Goal: Information Seeking & Learning: Learn about a topic

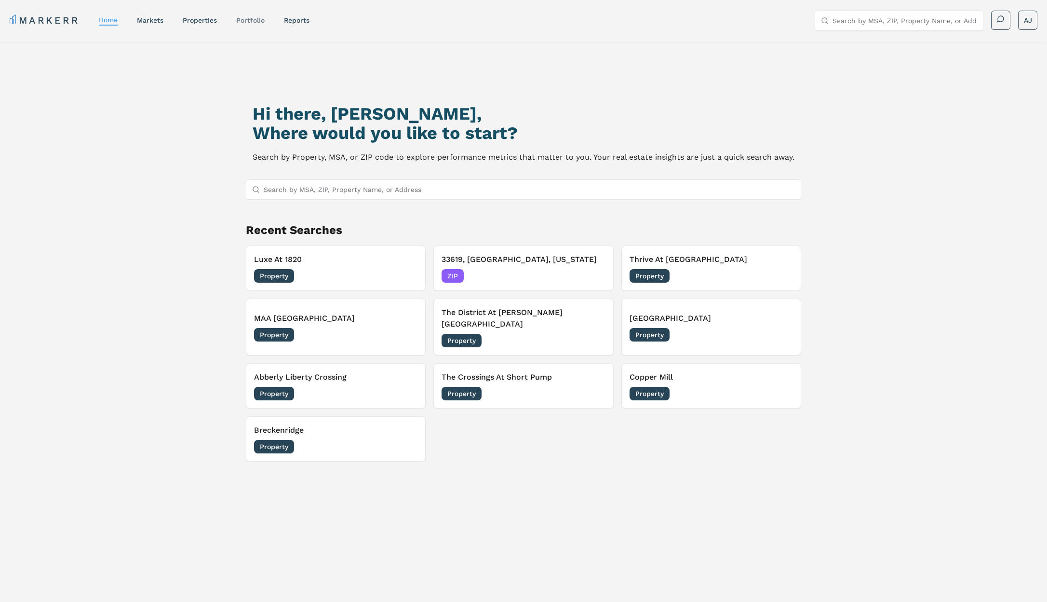
click at [252, 22] on link "Portfolio" at bounding box center [250, 20] width 28 height 8
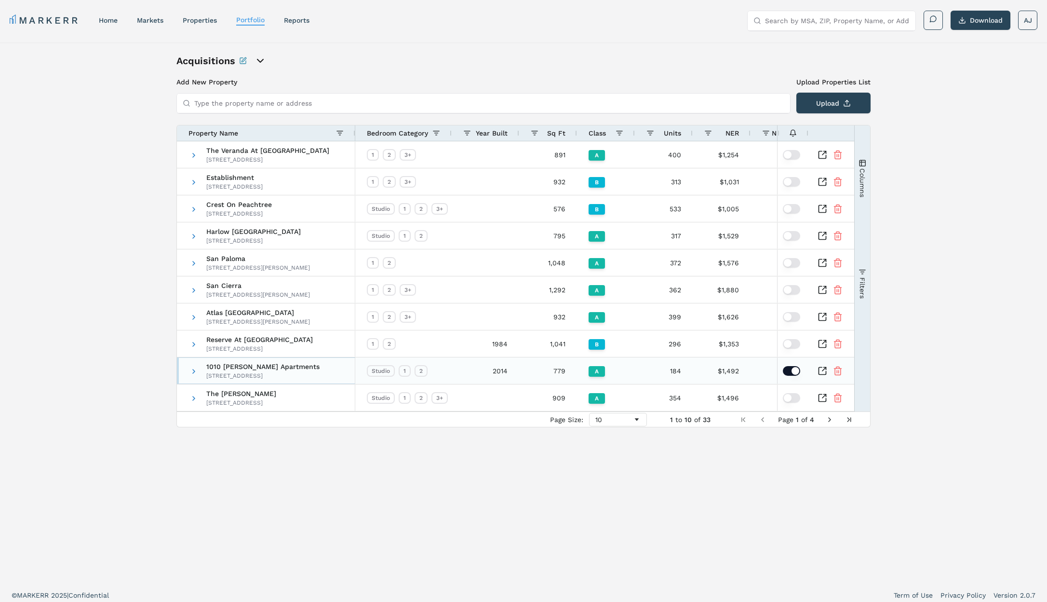
click at [258, 372] on div "[STREET_ADDRESS]" at bounding box center [262, 376] width 113 height 8
click at [819, 371] on icon "Inspect Comparable" at bounding box center [823, 371] width 10 height 10
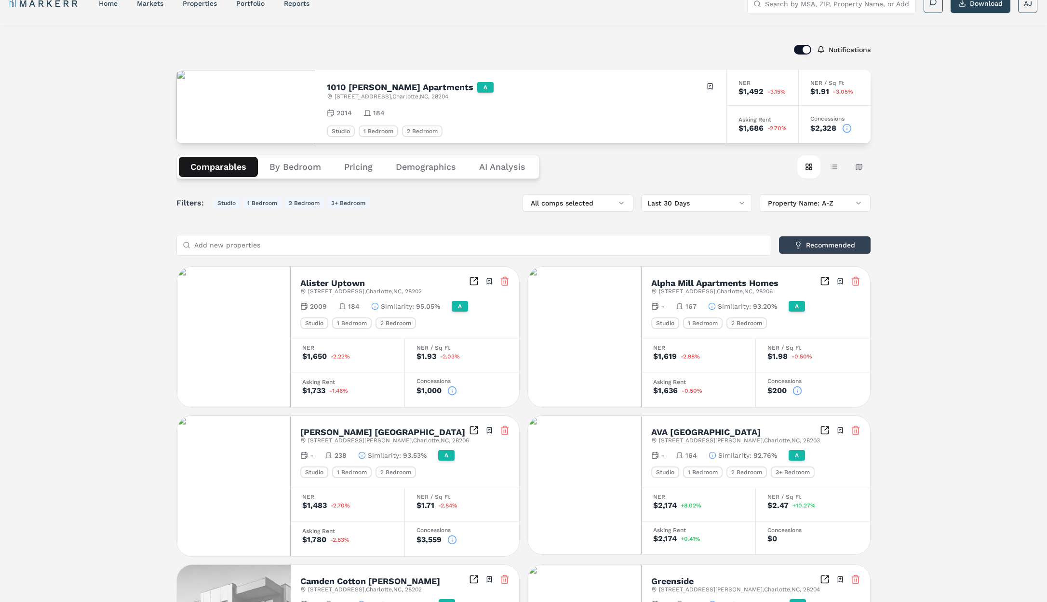
scroll to position [21, 0]
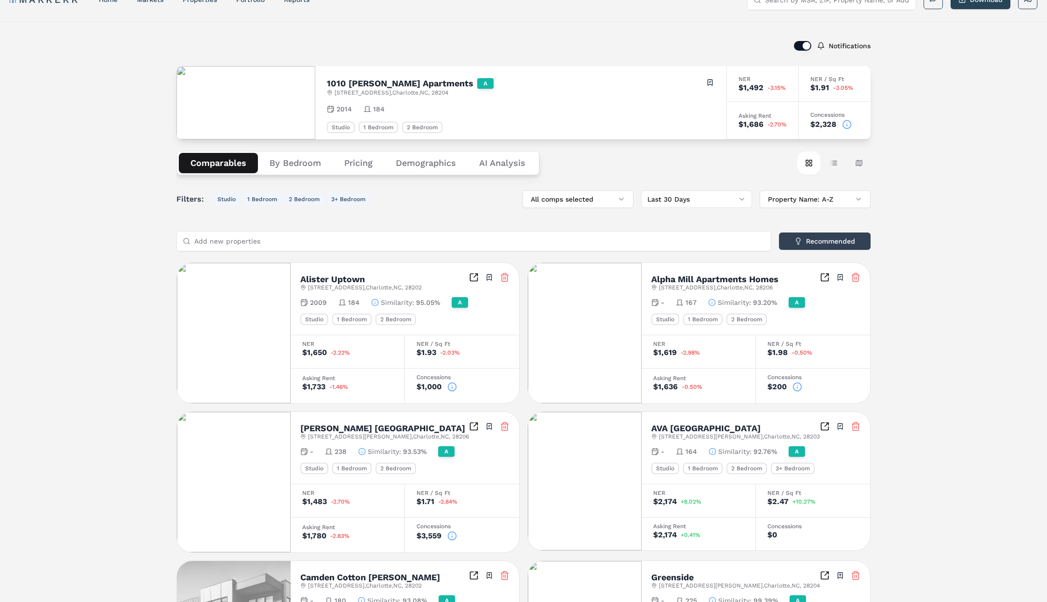
click at [309, 163] on button "By Bedroom" at bounding box center [295, 163] width 75 height 20
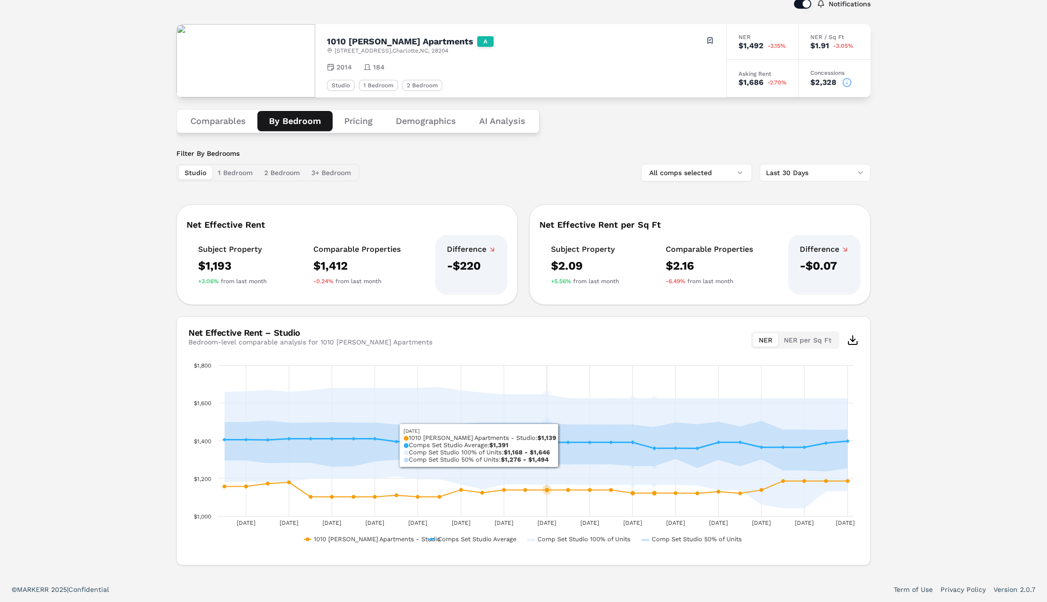
scroll to position [62, 0]
click at [336, 340] on div "Bedroom-level comparable analysis for 1010 [PERSON_NAME] Apartments" at bounding box center [311, 343] width 244 height 10
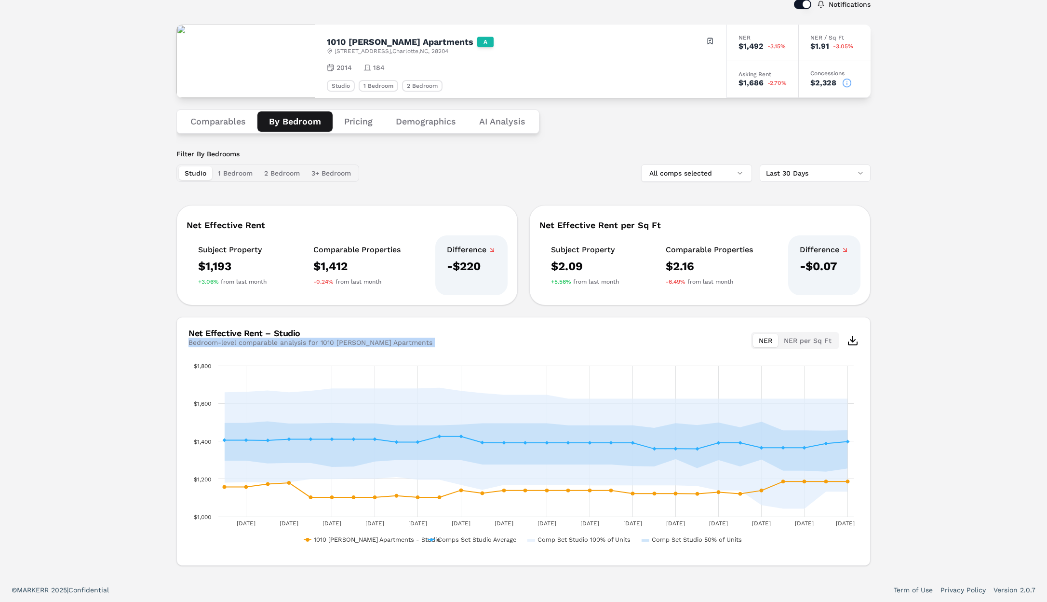
drag, startPoint x: 336, startPoint y: 340, endPoint x: 356, endPoint y: 343, distance: 20.5
click at [337, 340] on div "Bedroom-level comparable analysis for 1010 [PERSON_NAME] Apartments" at bounding box center [311, 343] width 244 height 10
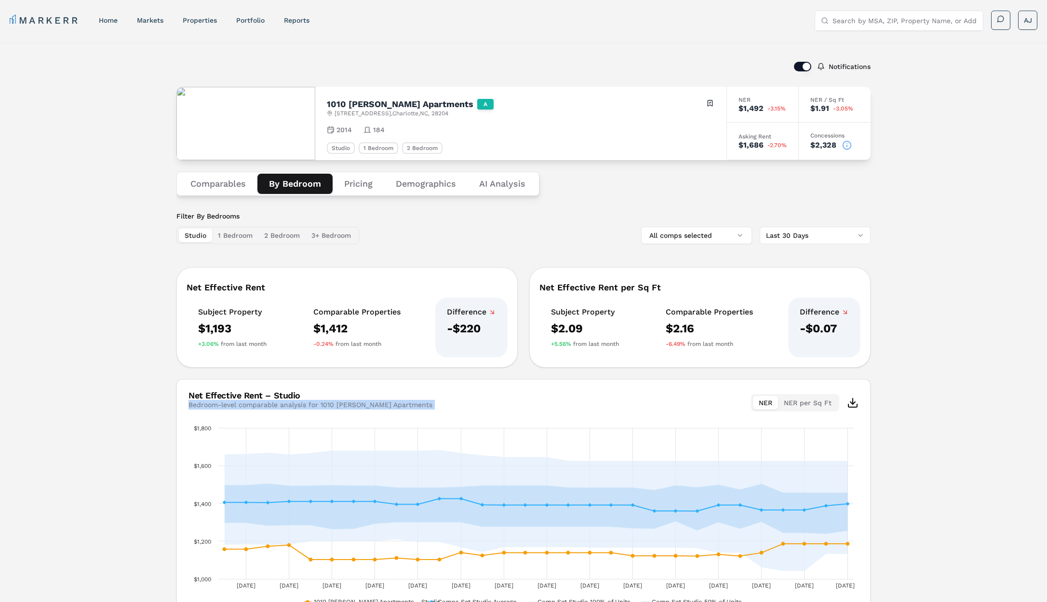
scroll to position [3, 0]
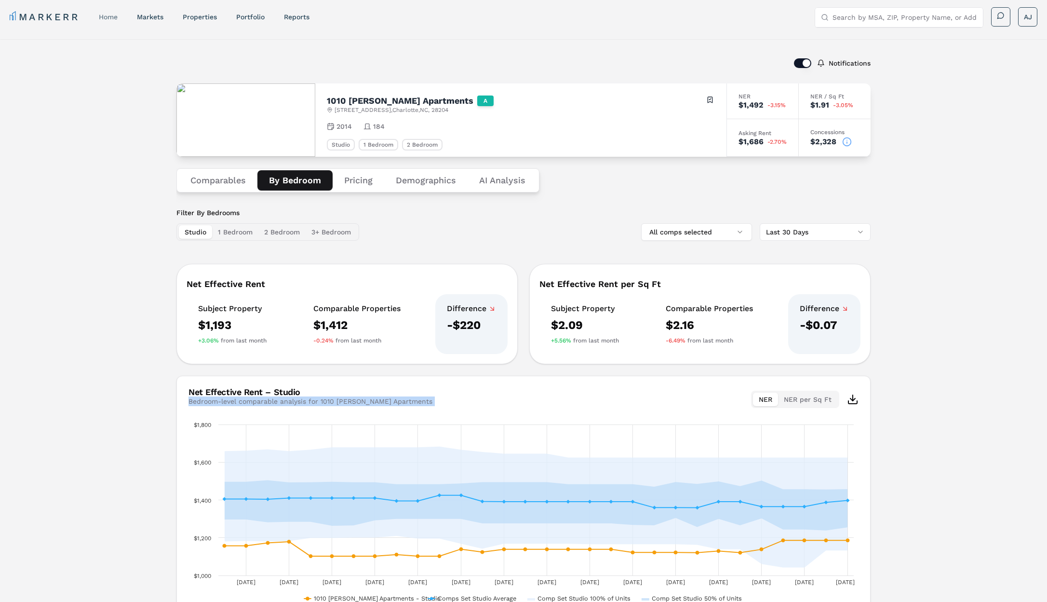
click at [108, 17] on link "home" at bounding box center [108, 17] width 19 height 8
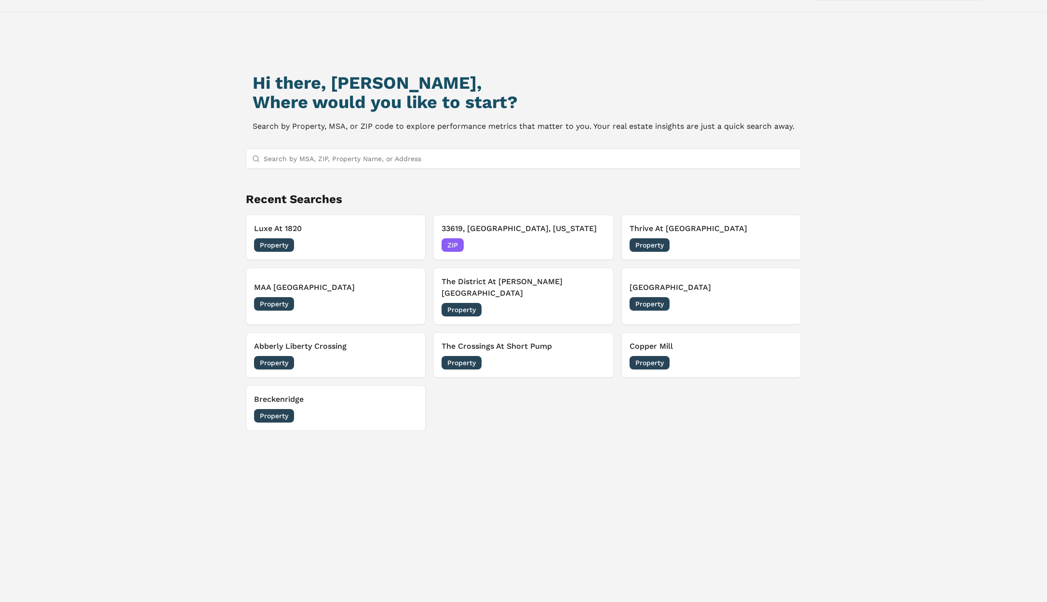
scroll to position [33, 0]
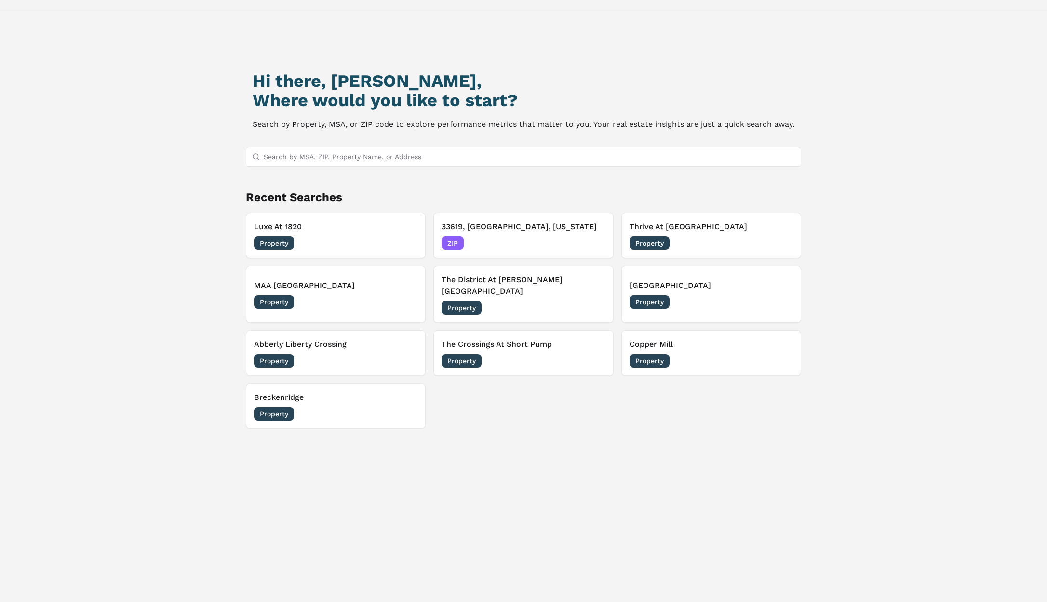
click at [603, 129] on p "Search by Property, MSA, or ZIP code to explore performance metrics that matter…" at bounding box center [524, 125] width 542 height 14
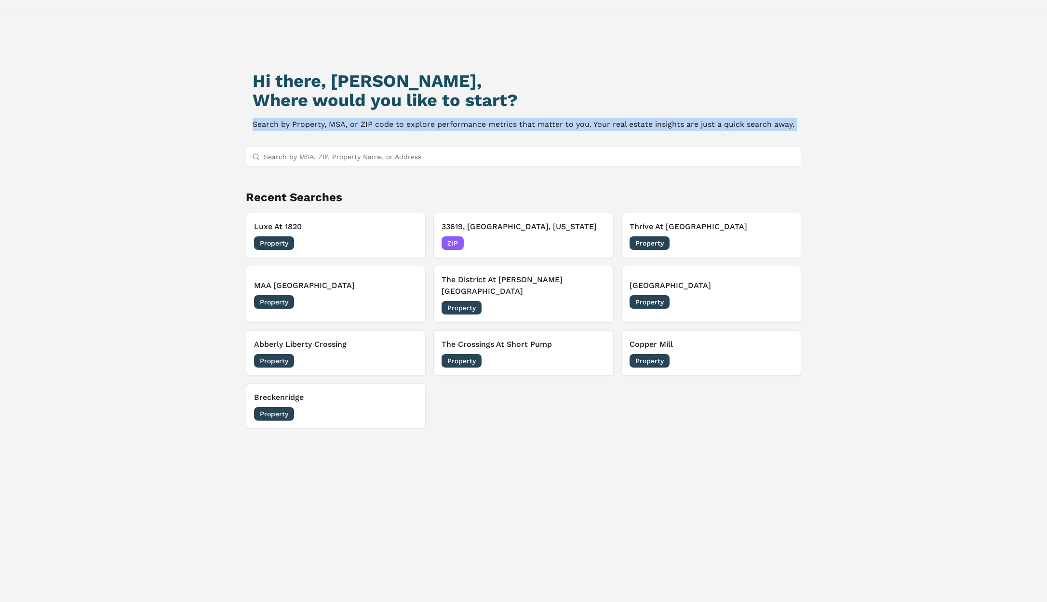
click at [603, 129] on p "Search by Property, MSA, or ZIP code to explore performance metrics that matter…" at bounding box center [524, 125] width 542 height 14
click at [586, 125] on p "Search by Property, MSA, or ZIP code to explore performance metrics that matter…" at bounding box center [524, 125] width 542 height 14
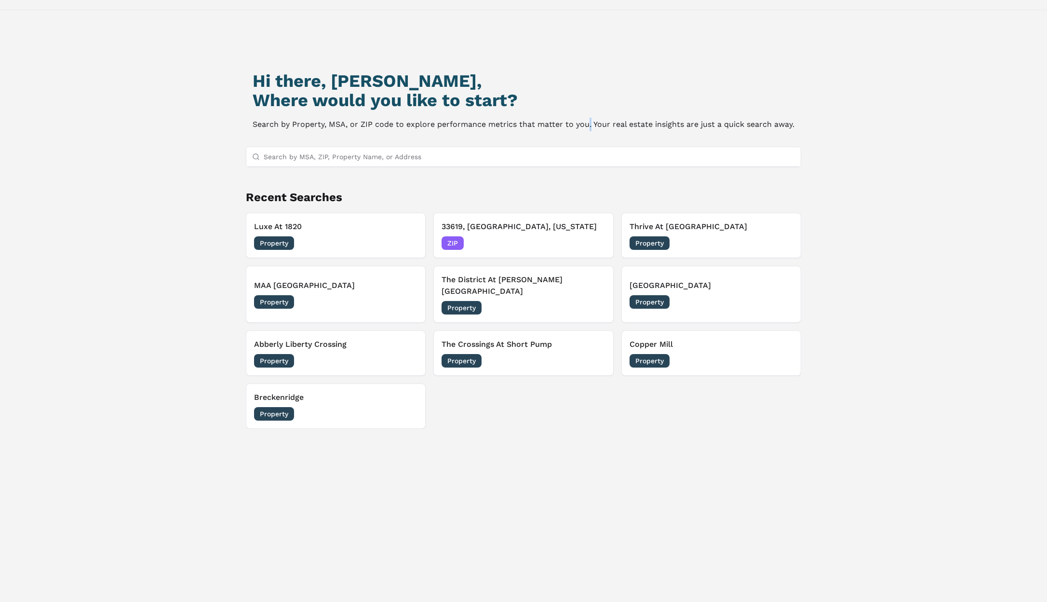
click at [586, 125] on p "Search by Property, MSA, or ZIP code to explore performance metrics that matter…" at bounding box center [524, 125] width 542 height 14
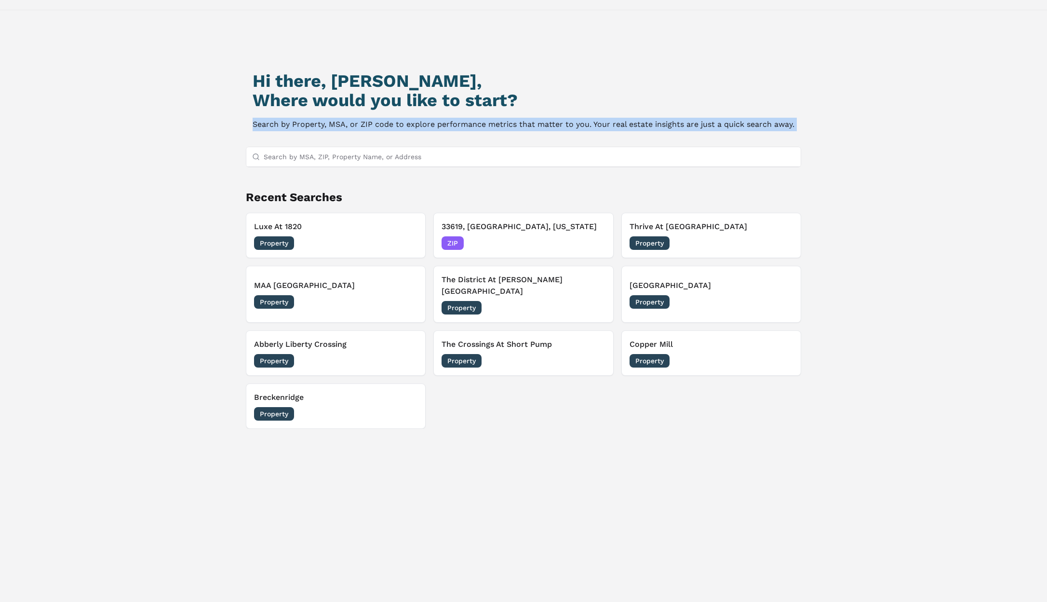
click at [586, 125] on p "Search by Property, MSA, or ZIP code to explore performance metrics that matter…" at bounding box center [524, 125] width 542 height 14
click at [615, 123] on p "Search by Property, MSA, or ZIP code to explore performance metrics that matter…" at bounding box center [524, 125] width 542 height 14
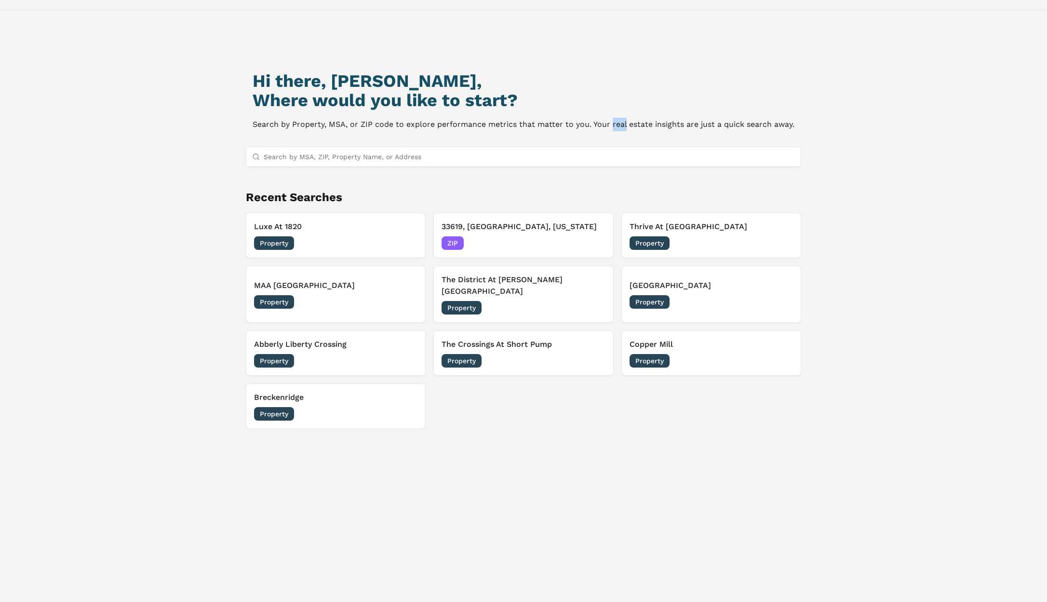
click at [615, 123] on p "Search by Property, MSA, or ZIP code to explore performance metrics that matter…" at bounding box center [524, 125] width 542 height 14
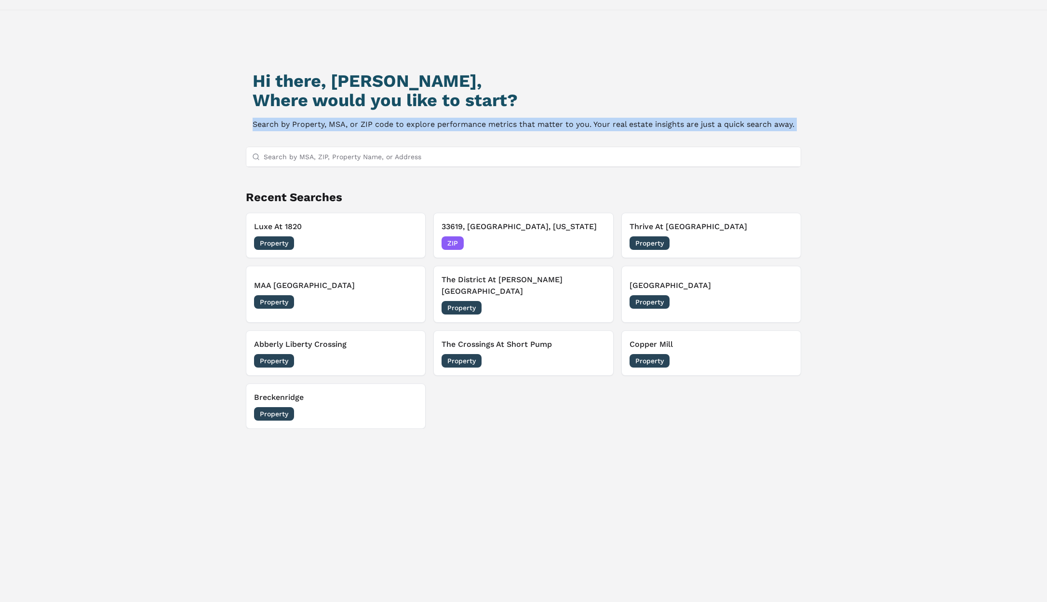
click at [615, 123] on p "Search by Property, MSA, or ZIP code to explore performance metrics that matter…" at bounding box center [524, 125] width 542 height 14
drag, startPoint x: 576, startPoint y: 126, endPoint x: 582, endPoint y: 125, distance: 6.3
click at [577, 126] on p "Search by Property, MSA, or ZIP code to explore performance metrics that matter…" at bounding box center [524, 125] width 542 height 14
drag, startPoint x: 593, startPoint y: 122, endPoint x: 819, endPoint y: 123, distance: 226.2
click at [819, 123] on div "Hi there, [PERSON_NAME], Where would you like to start? Search by Property, MSA…" at bounding box center [523, 326] width 733 height 602
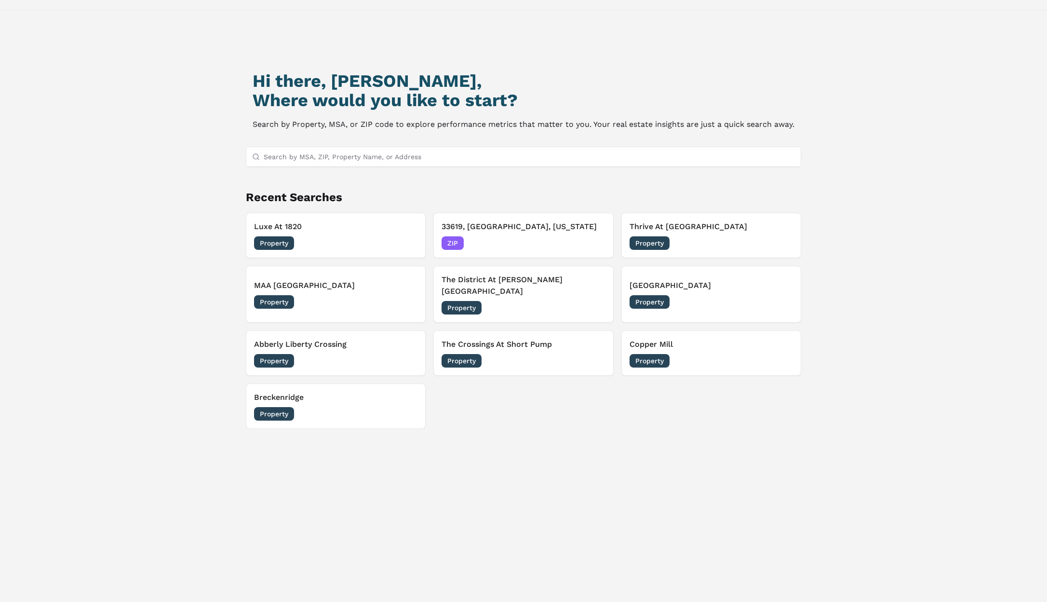
click at [801, 124] on div "Hi there, [PERSON_NAME], Where would you like to start? Search by Property, MSA…" at bounding box center [523, 326] width 733 height 602
drag, startPoint x: 800, startPoint y: 124, endPoint x: 772, endPoint y: 124, distance: 27.5
click at [800, 124] on div "Hi there, [PERSON_NAME], Where would you like to start? Search by Property, MSA…" at bounding box center [523, 326] width 733 height 602
click at [735, 123] on p "Search by Property, MSA, or ZIP code to explore performance metrics that matter…" at bounding box center [524, 125] width 542 height 14
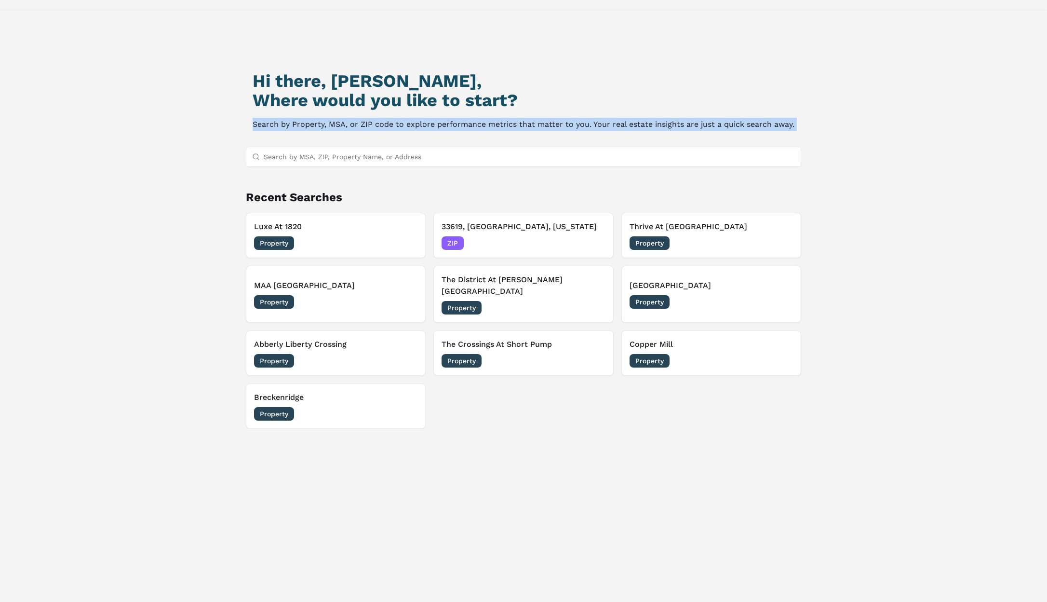
click at [735, 123] on p "Search by Property, MSA, or ZIP code to explore performance metrics that matter…" at bounding box center [524, 125] width 542 height 14
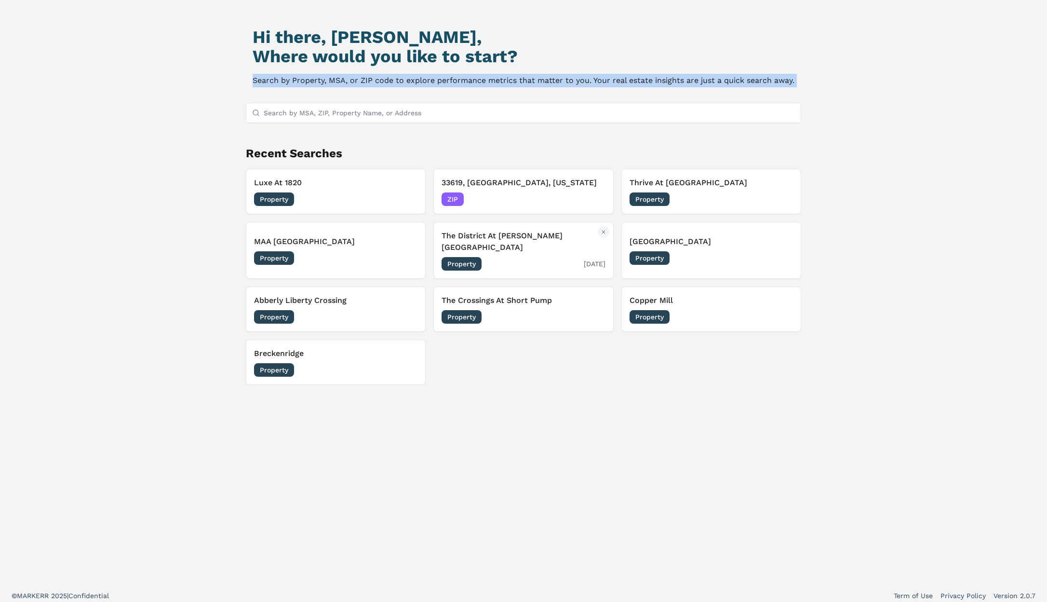
scroll to position [83, 0]
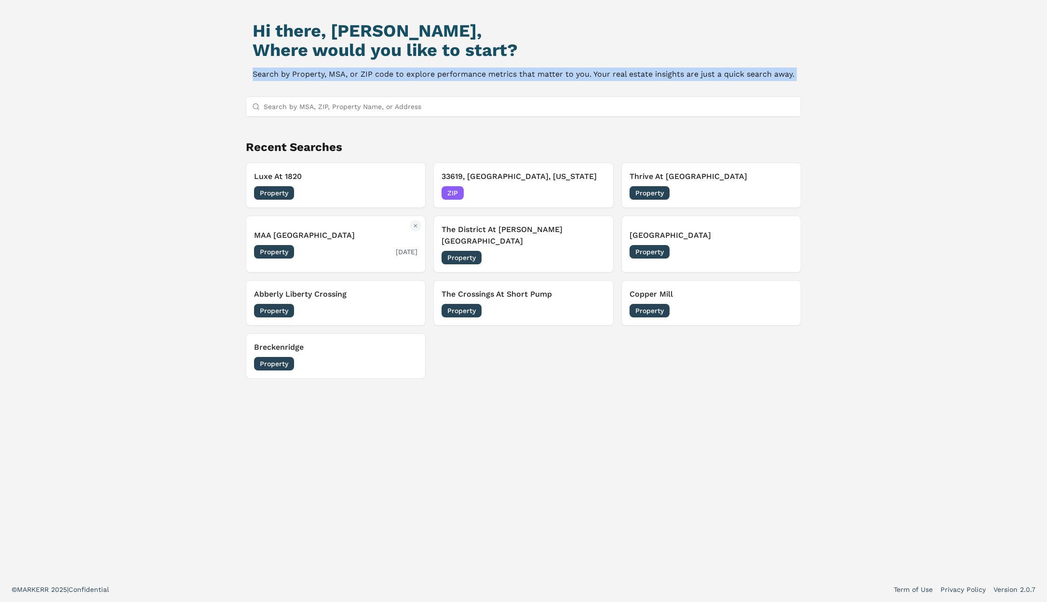
click at [357, 252] on div "Property [DATE]" at bounding box center [335, 252] width 163 height 14
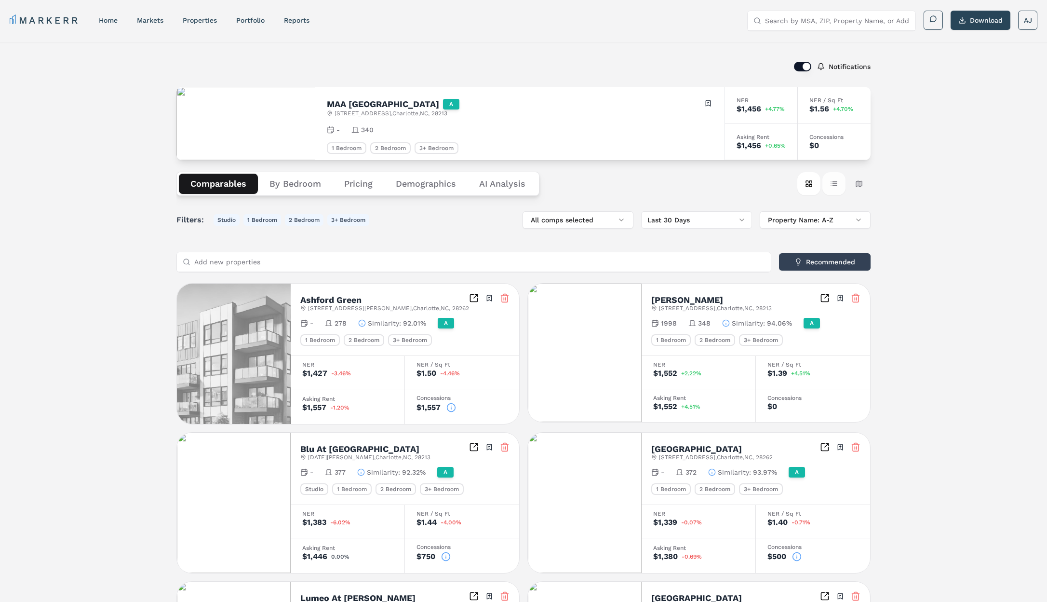
click at [834, 183] on button "Table view" at bounding box center [834, 183] width 23 height 23
